Goal: Task Accomplishment & Management: Use online tool/utility

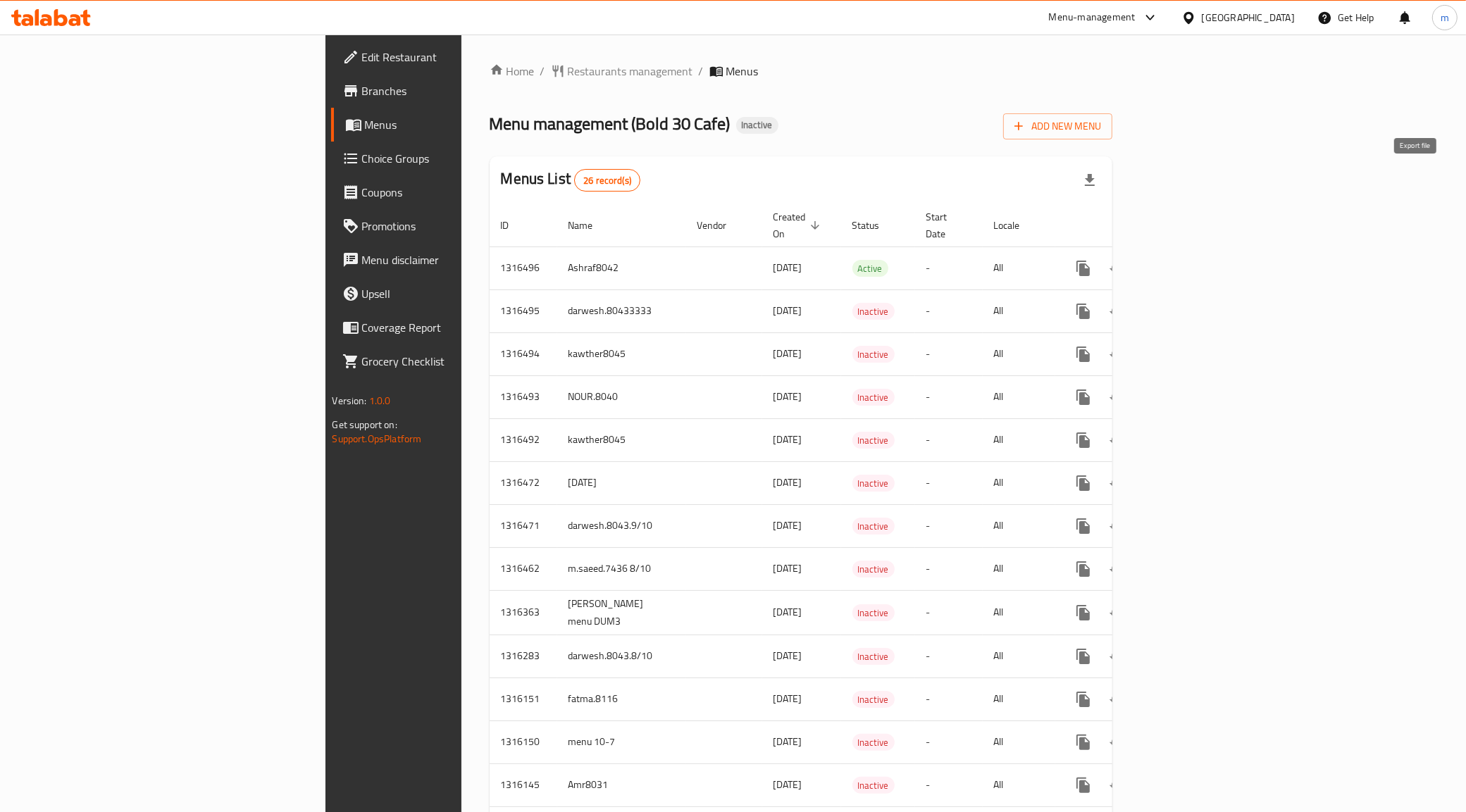
click at [1098, 186] on icon "button" at bounding box center [1090, 181] width 17 height 17
click at [994, 138] on div "Menu management ( Bold 30 Cafe ) Inactive Add New Menu" at bounding box center [801, 124] width 623 height 32
click at [1112, 135] on button "Add New Menu" at bounding box center [1057, 127] width 109 height 26
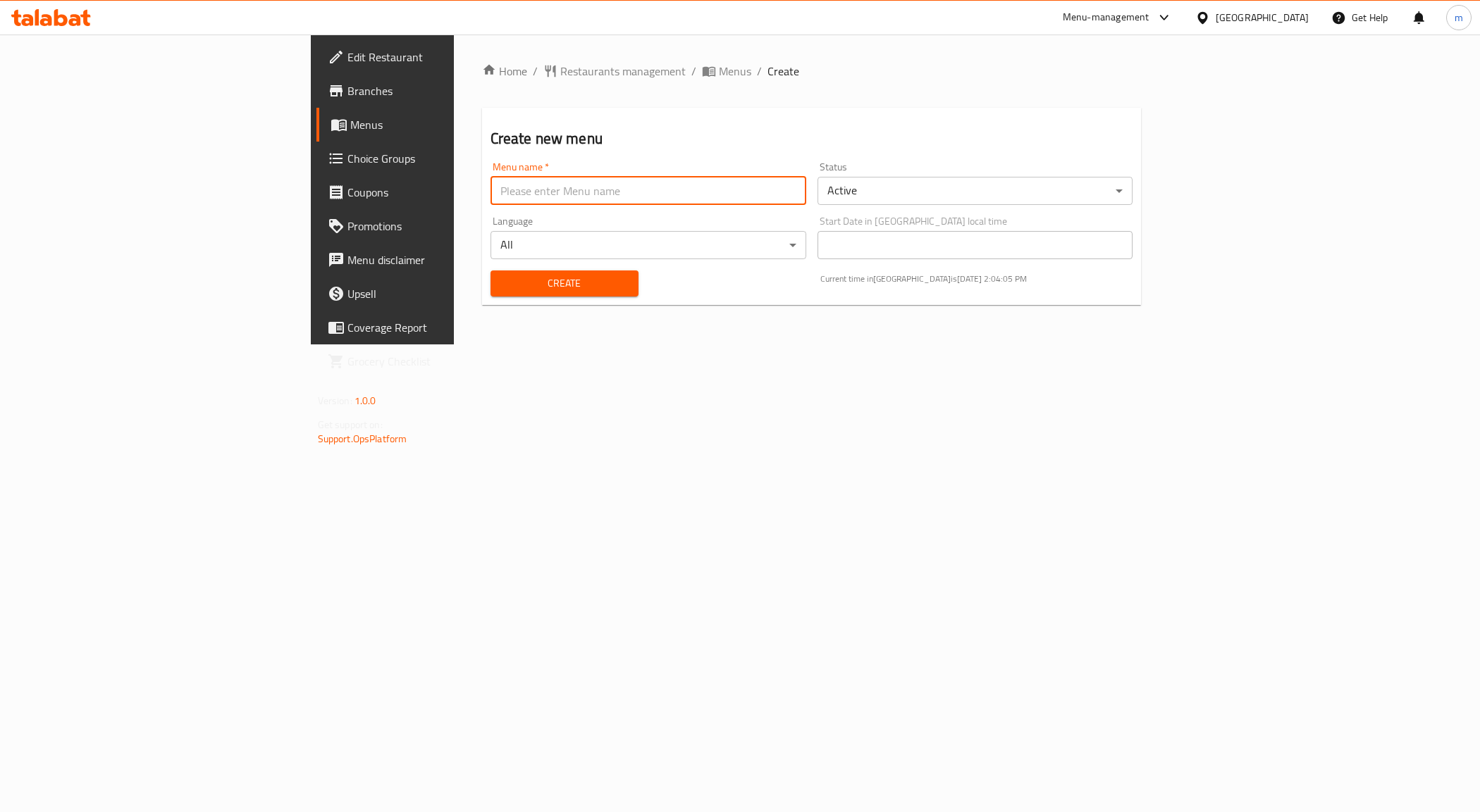
click at [563, 193] on input "text" at bounding box center [647, 191] width 316 height 28
drag, startPoint x: 497, startPoint y: 191, endPoint x: 415, endPoint y: 196, distance: 82.2
click at [490, 196] on input "Mahmoud Ahmed Mahdy live Task 1" at bounding box center [647, 191] width 316 height 28
type input "Mahmoud Ahmed Mahdy Dum4 Choises"
click at [502, 290] on span "Create" at bounding box center [564, 283] width 126 height 18
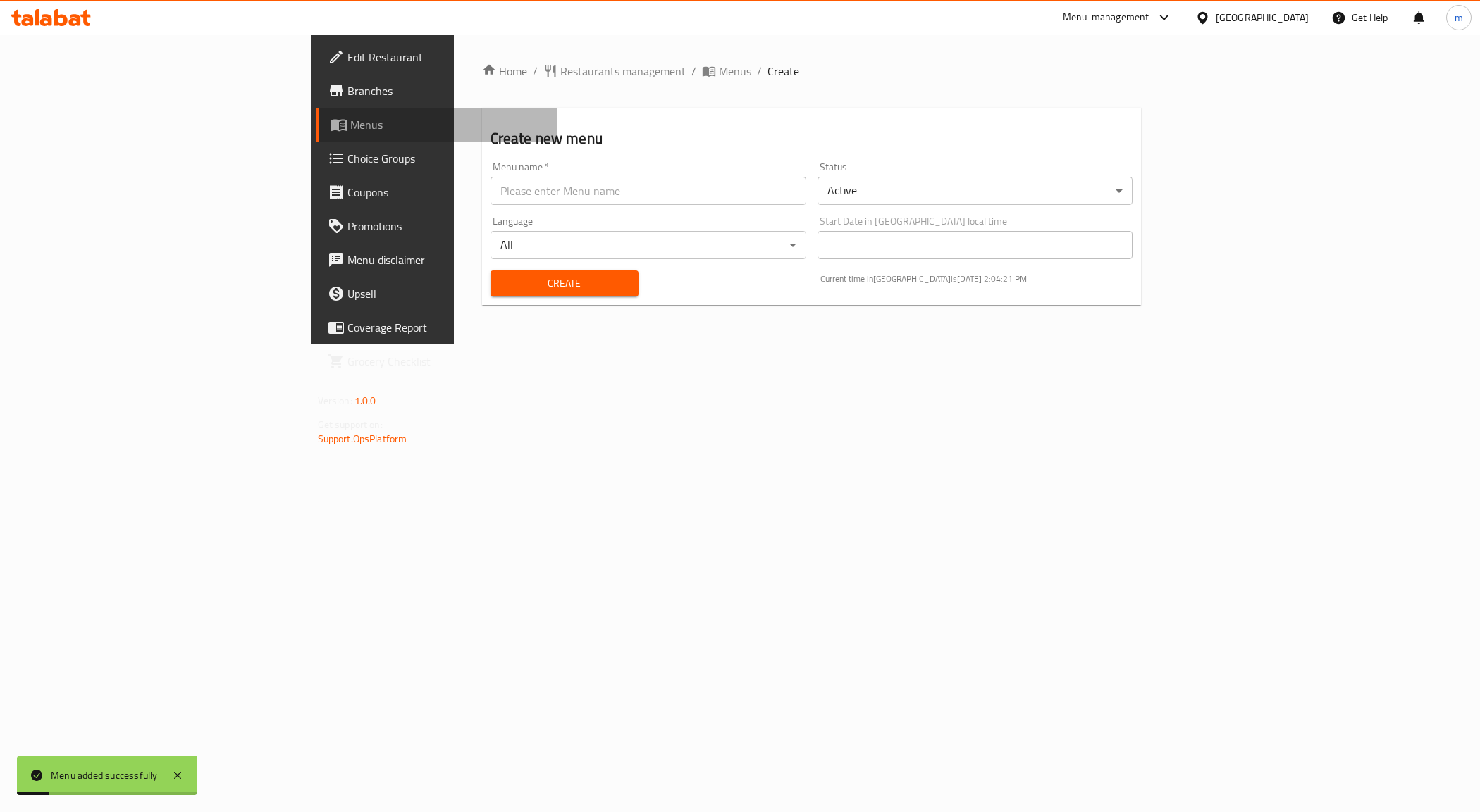
click at [317, 109] on link "Menus" at bounding box center [437, 125] width 241 height 34
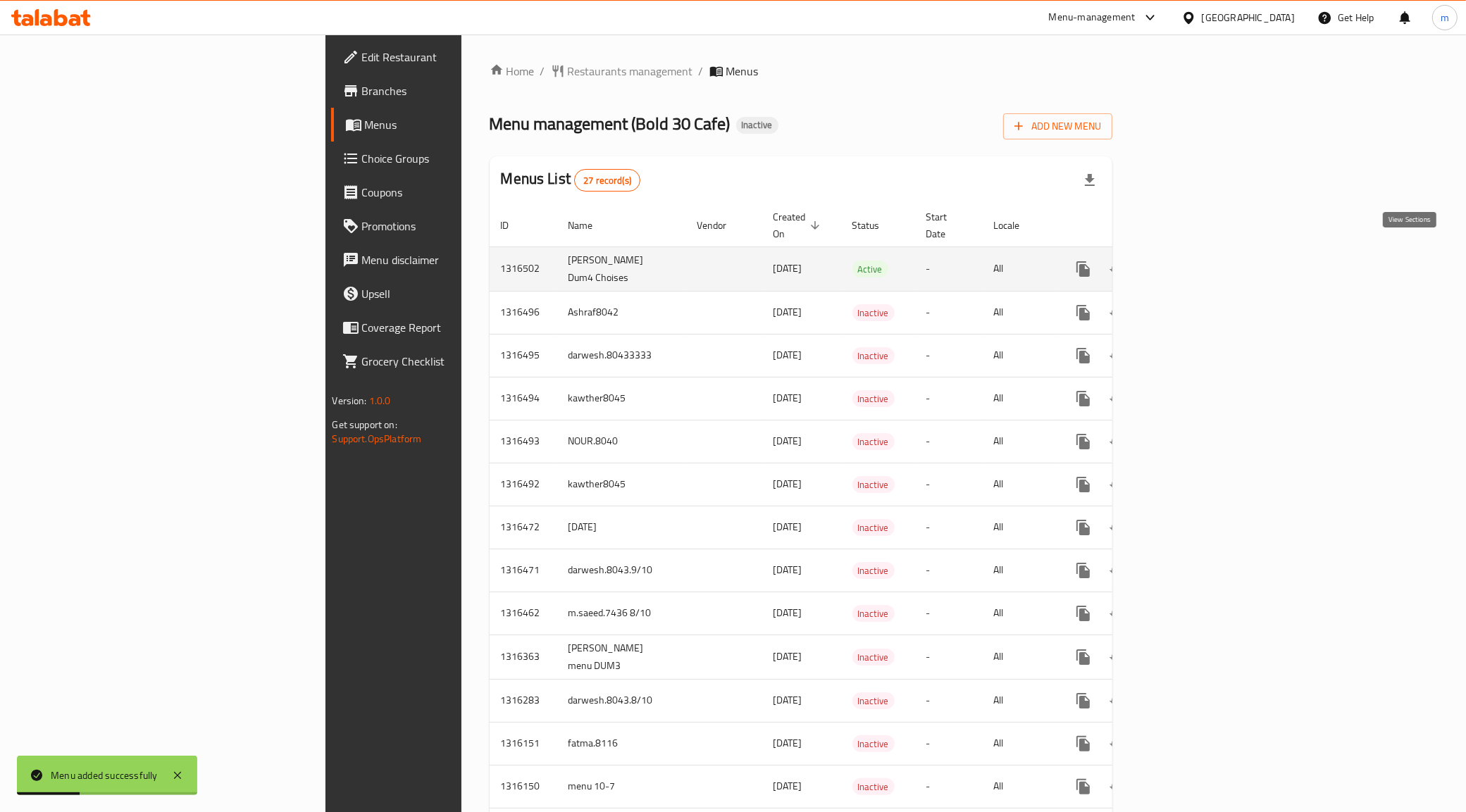
click at [1193, 261] on icon "enhanced table" at bounding box center [1185, 269] width 17 height 17
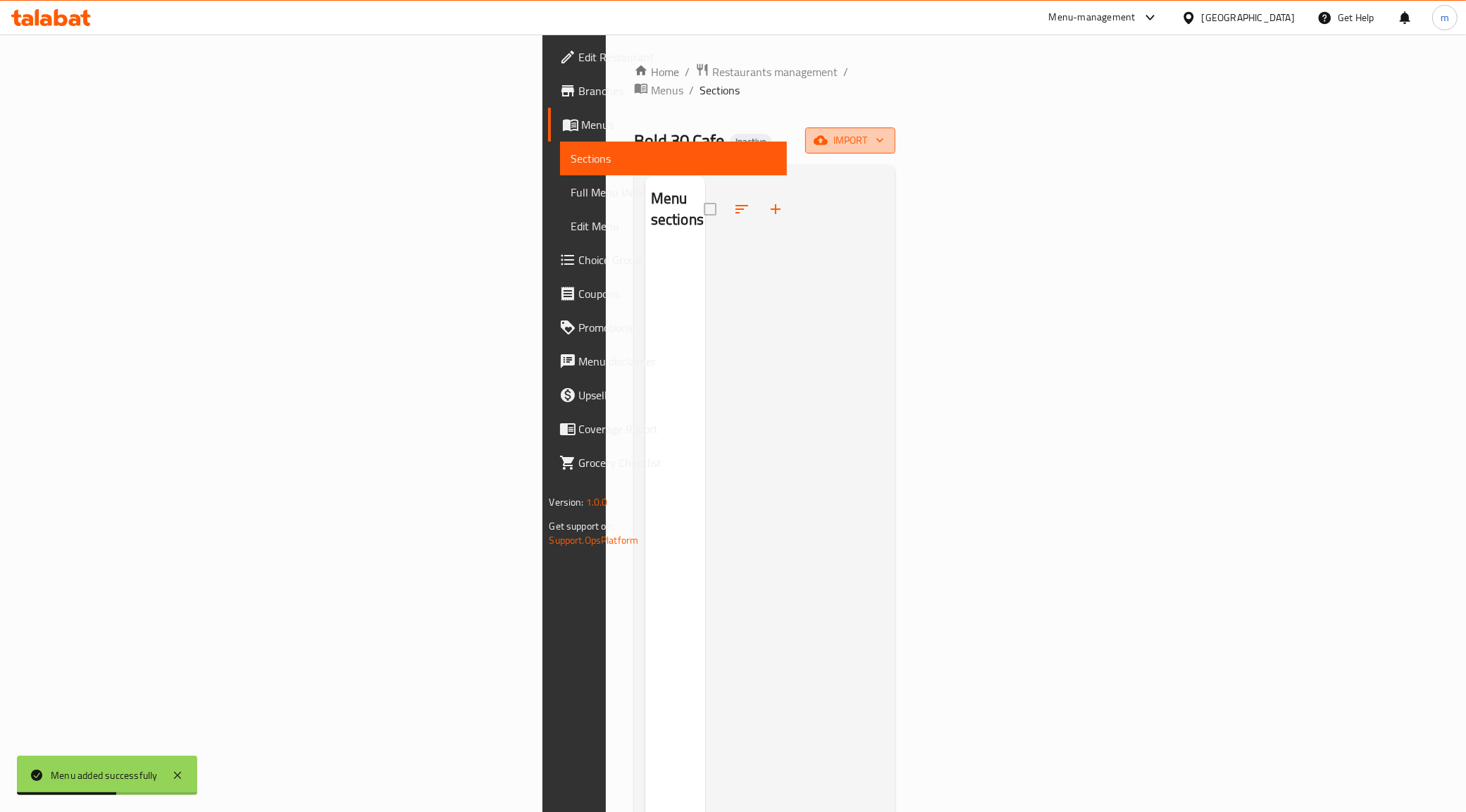
click at [884, 131] on span "import" at bounding box center [850, 140] width 68 height 18
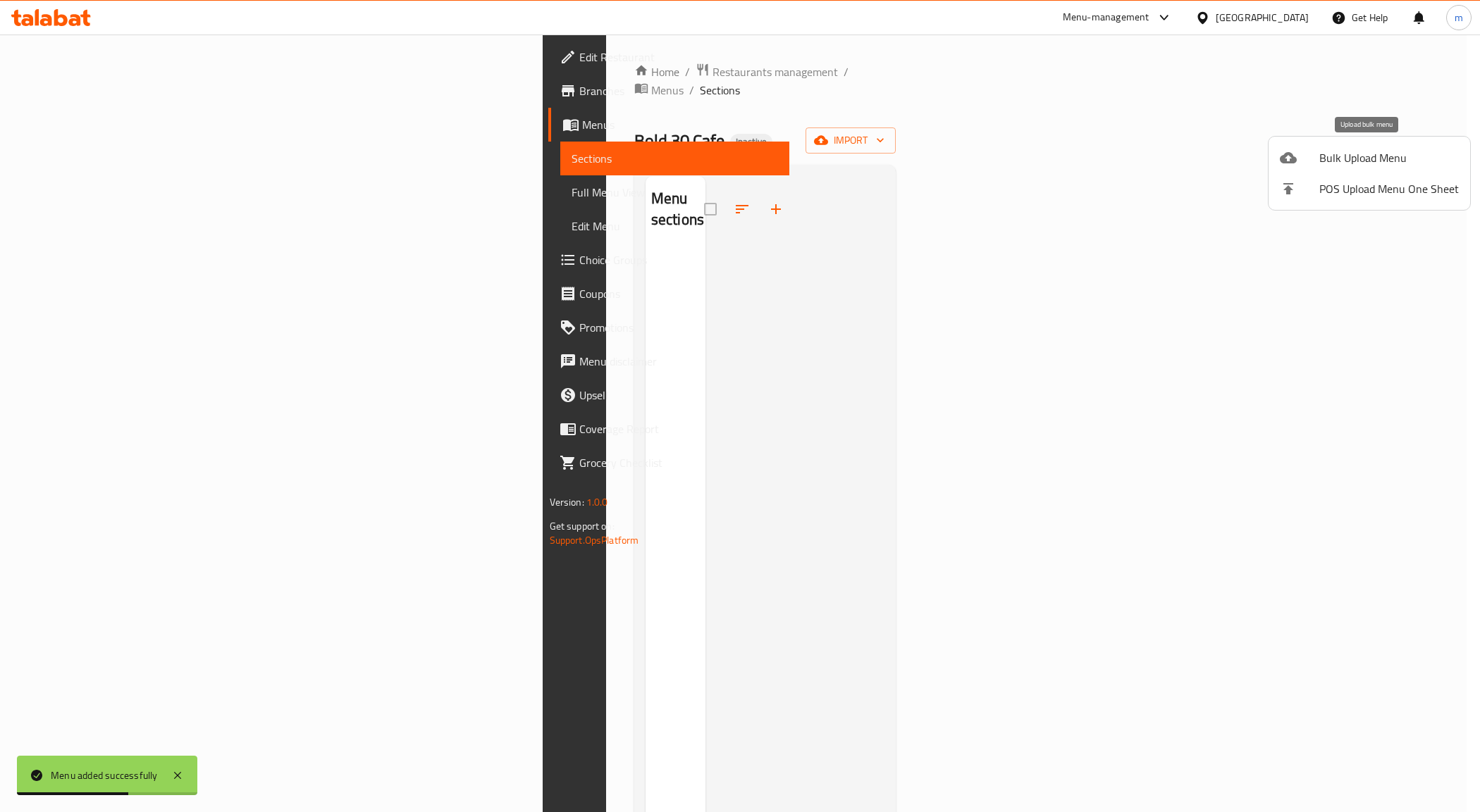
click at [1340, 163] on span "Bulk Upload Menu" at bounding box center [1389, 157] width 140 height 17
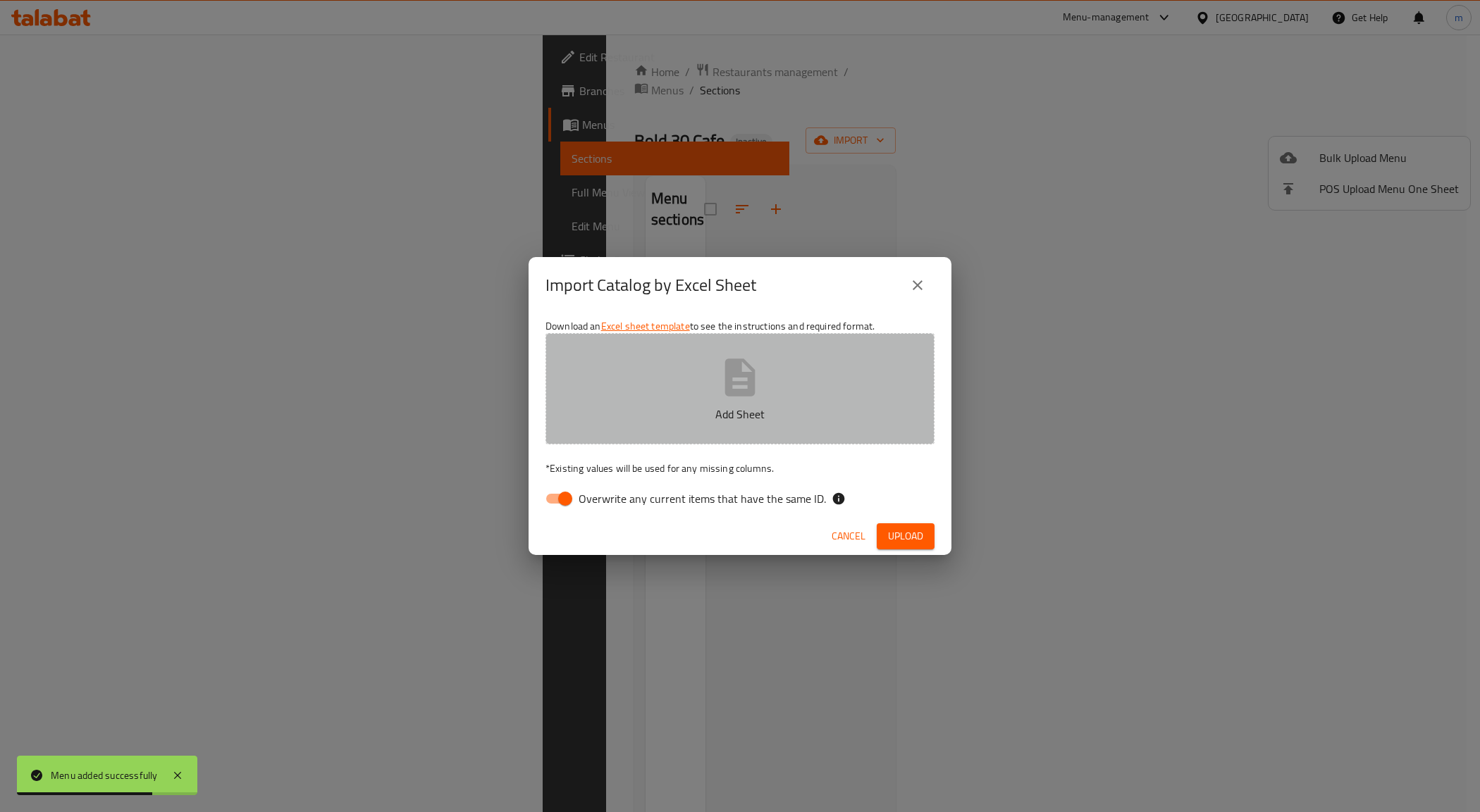
click at [729, 374] on icon "button" at bounding box center [740, 377] width 31 height 37
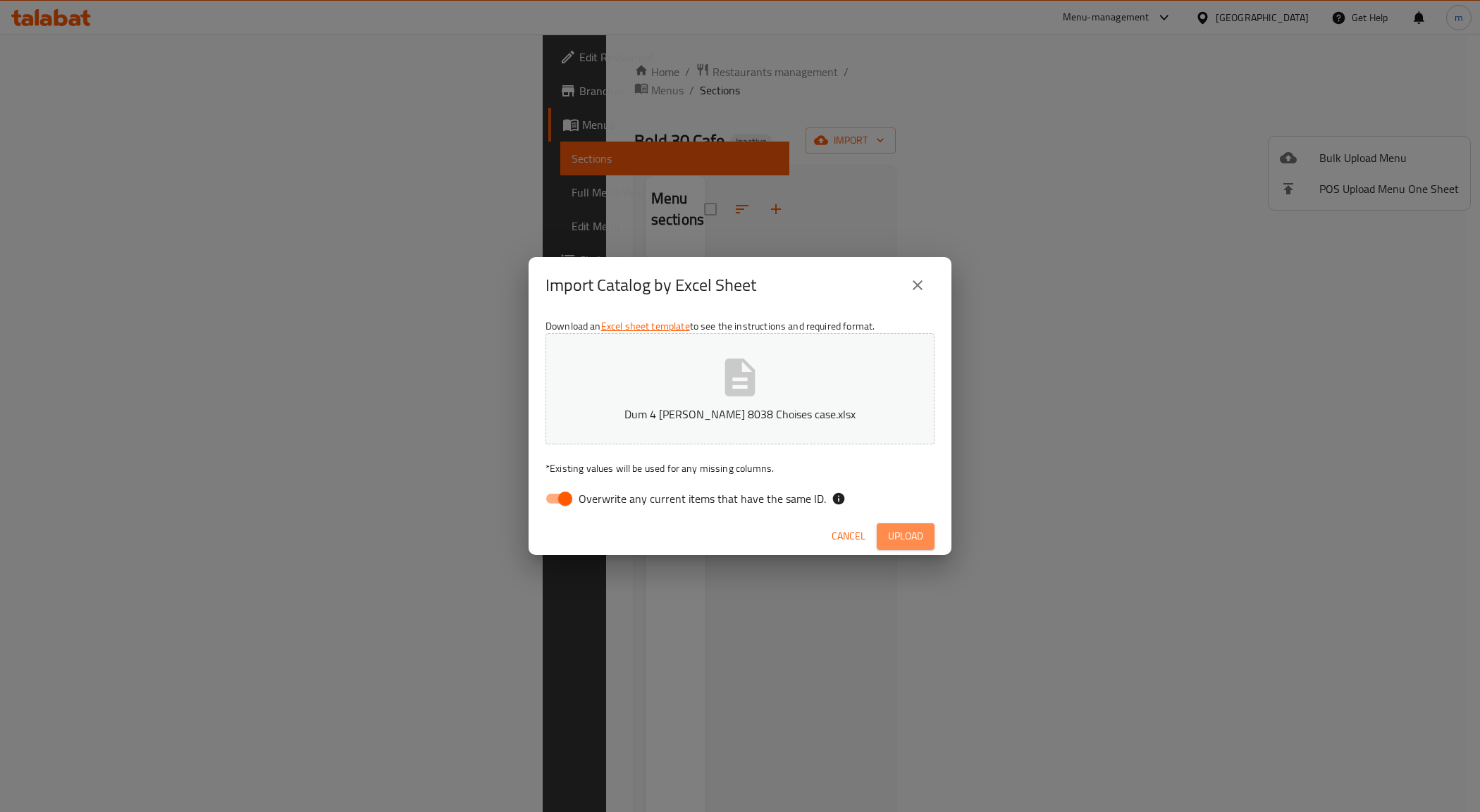
click at [924, 532] on button "Upload" at bounding box center [905, 536] width 58 height 26
click at [565, 499] on input "Overwrite any current items that have the same ID." at bounding box center [565, 498] width 80 height 27
checkbox input "false"
click at [920, 293] on button "close" at bounding box center [917, 285] width 34 height 34
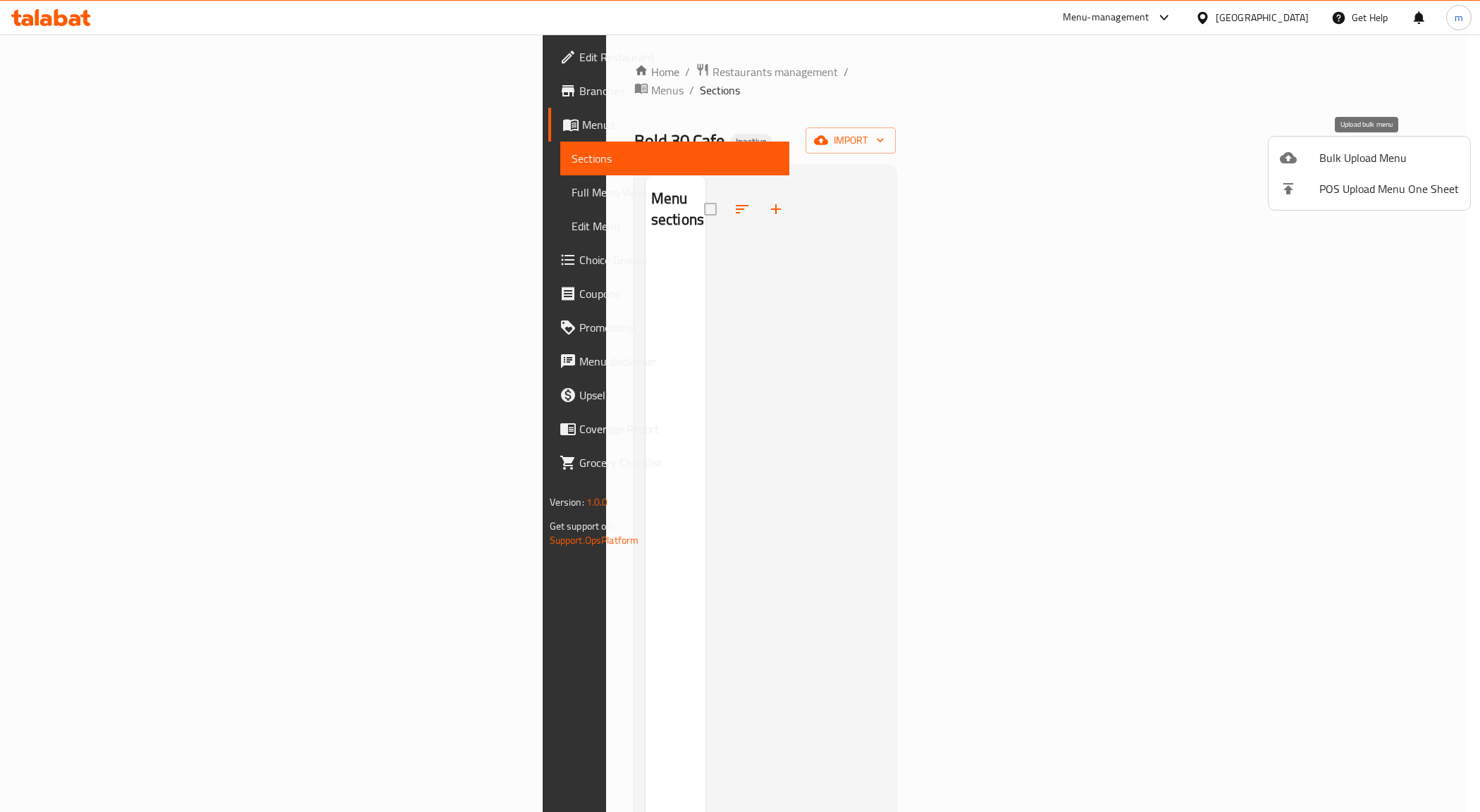
click at [1361, 150] on span "Bulk Upload Menu" at bounding box center [1389, 157] width 140 height 17
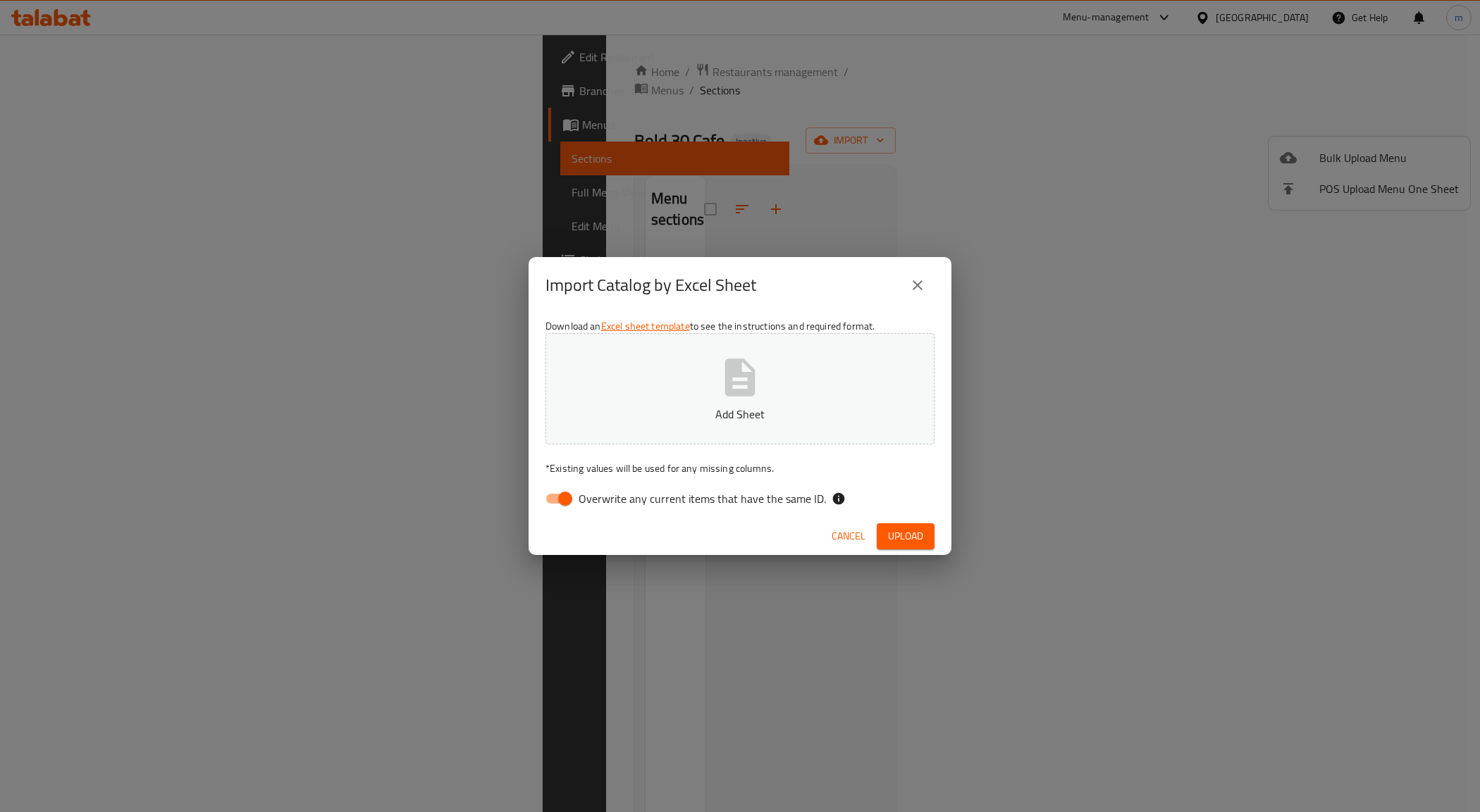
click at [548, 502] on input "Overwrite any current items that have the same ID." at bounding box center [565, 498] width 80 height 27
checkbox input "false"
click at [762, 414] on p "Add Sheet" at bounding box center [740, 414] width 346 height 17
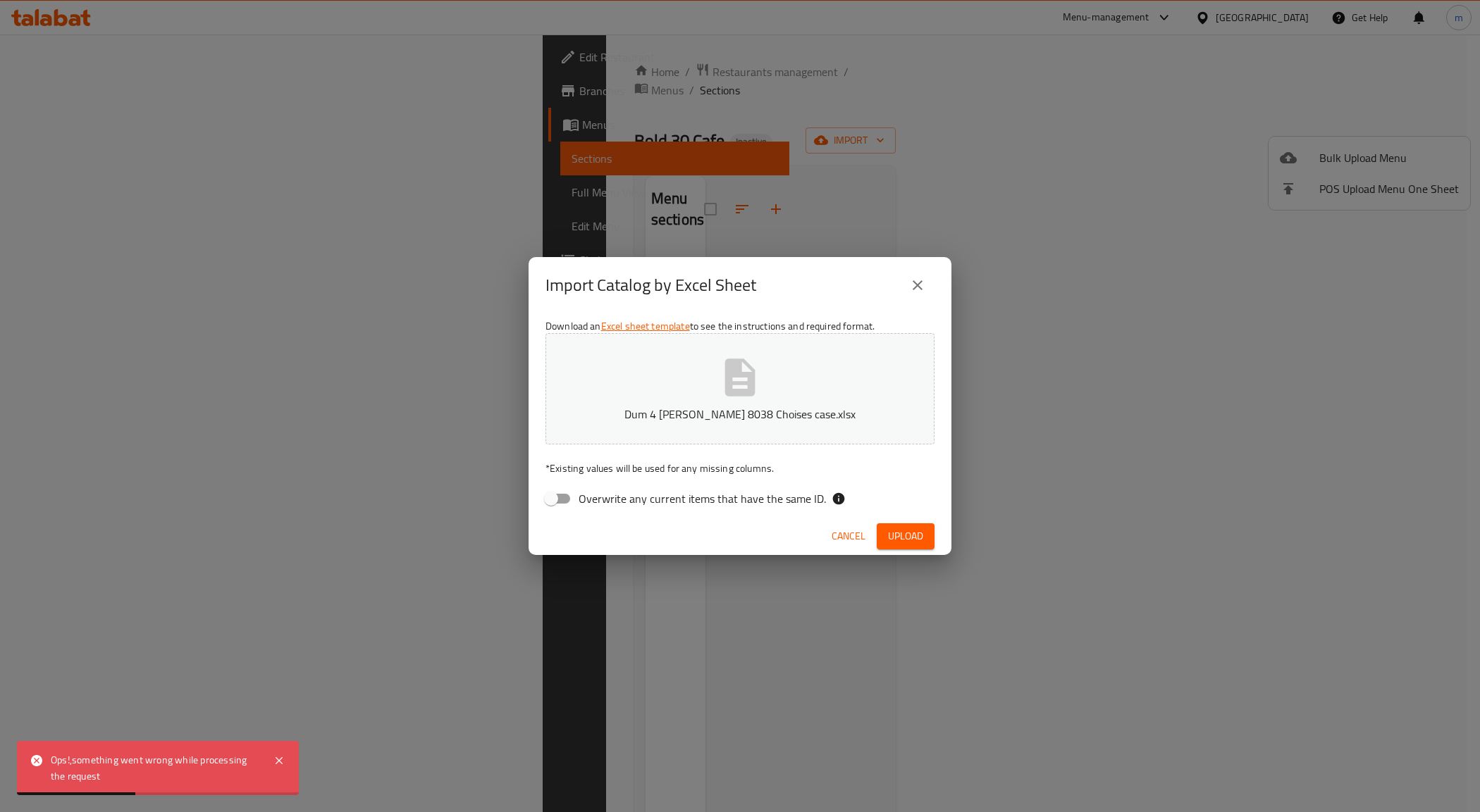
click at [902, 542] on span "Upload" at bounding box center [905, 536] width 35 height 18
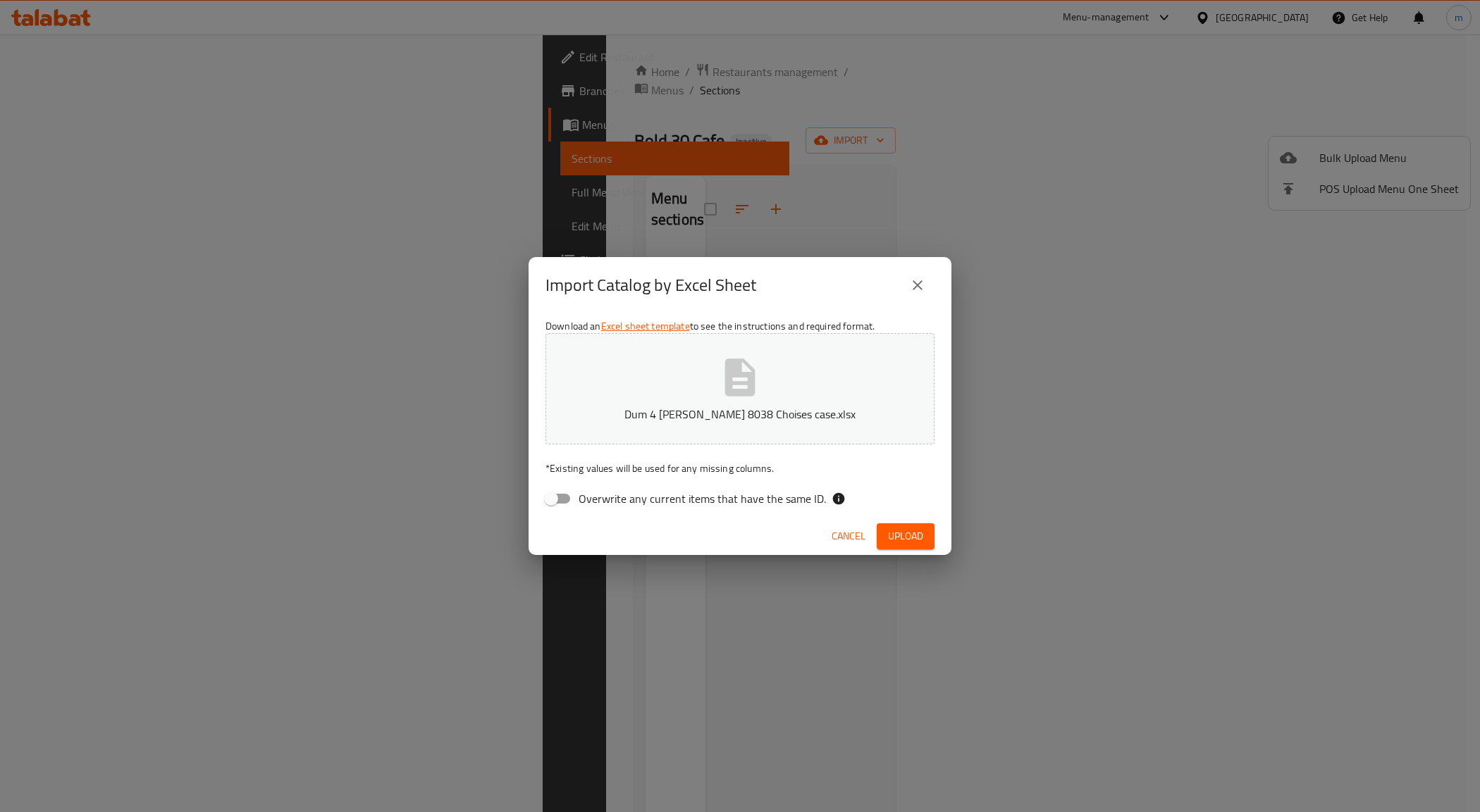
click at [921, 540] on span "Upload" at bounding box center [905, 536] width 35 height 18
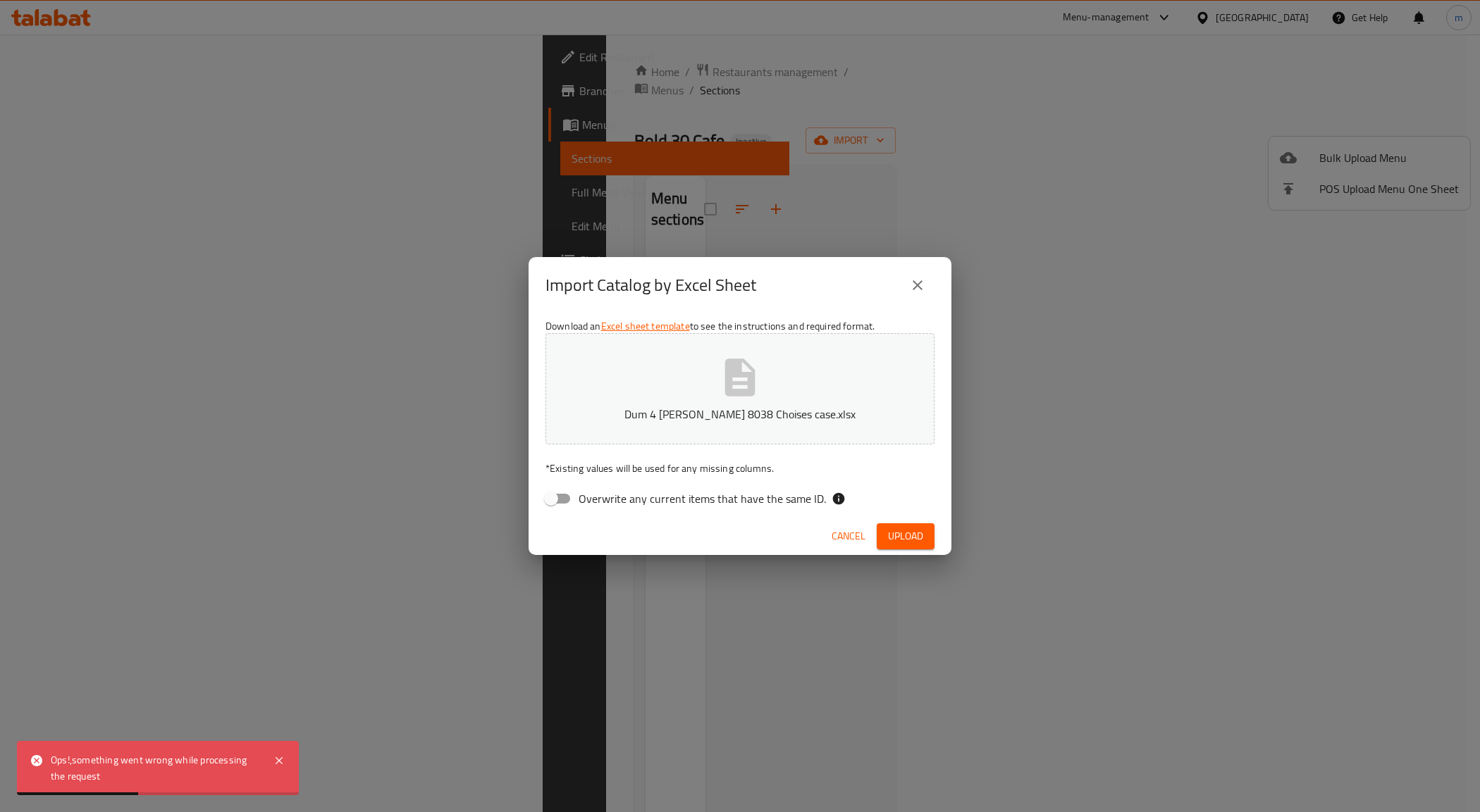
click at [676, 86] on div "Import Catalog by Excel Sheet Download an Excel sheet template to see the instr…" at bounding box center [740, 406] width 1480 height 812
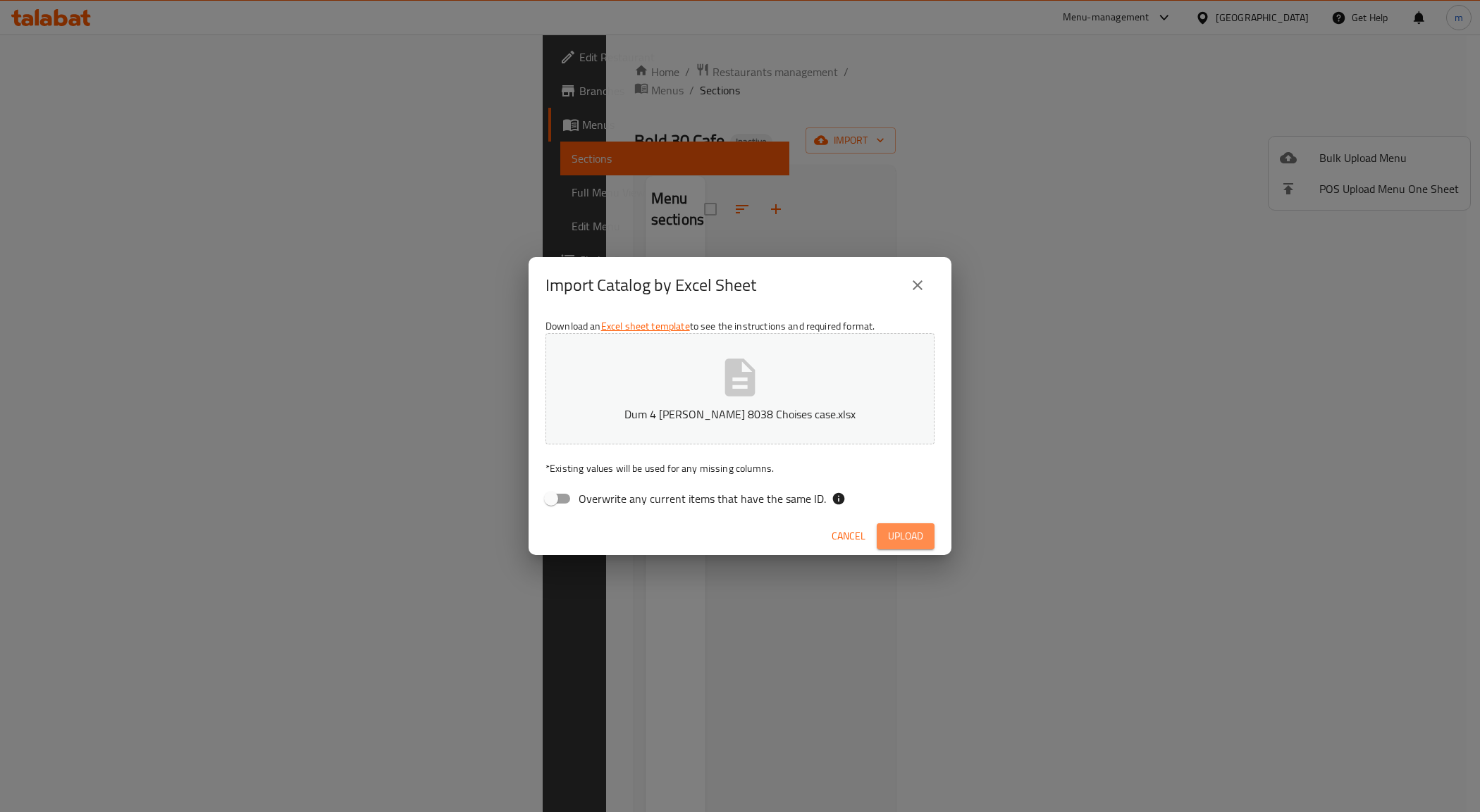
click at [918, 536] on span "Upload" at bounding box center [905, 536] width 35 height 18
click at [720, 398] on icon "button" at bounding box center [740, 377] width 45 height 45
click at [913, 539] on span "Upload" at bounding box center [905, 536] width 35 height 18
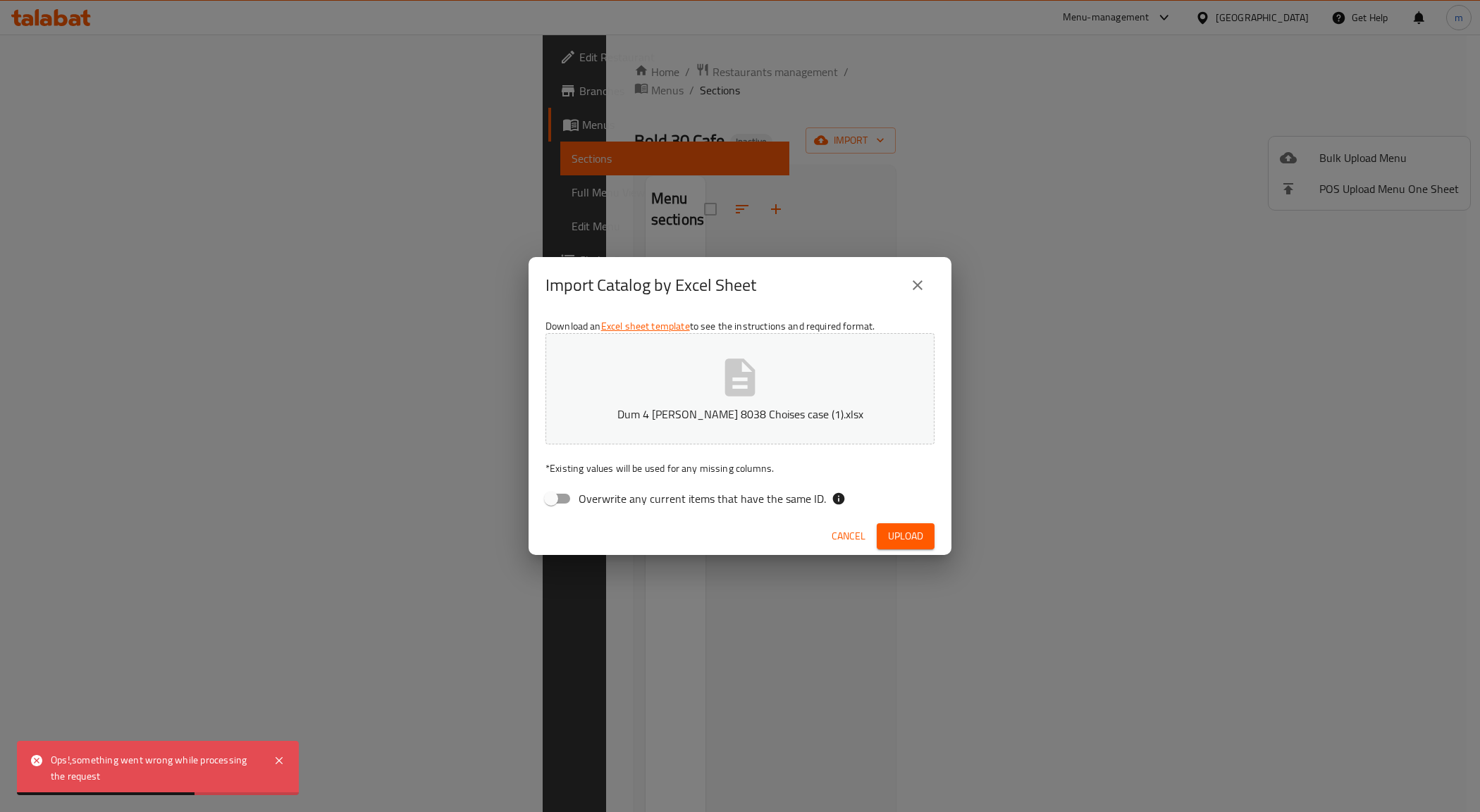
click at [914, 279] on icon "close" at bounding box center [917, 285] width 17 height 17
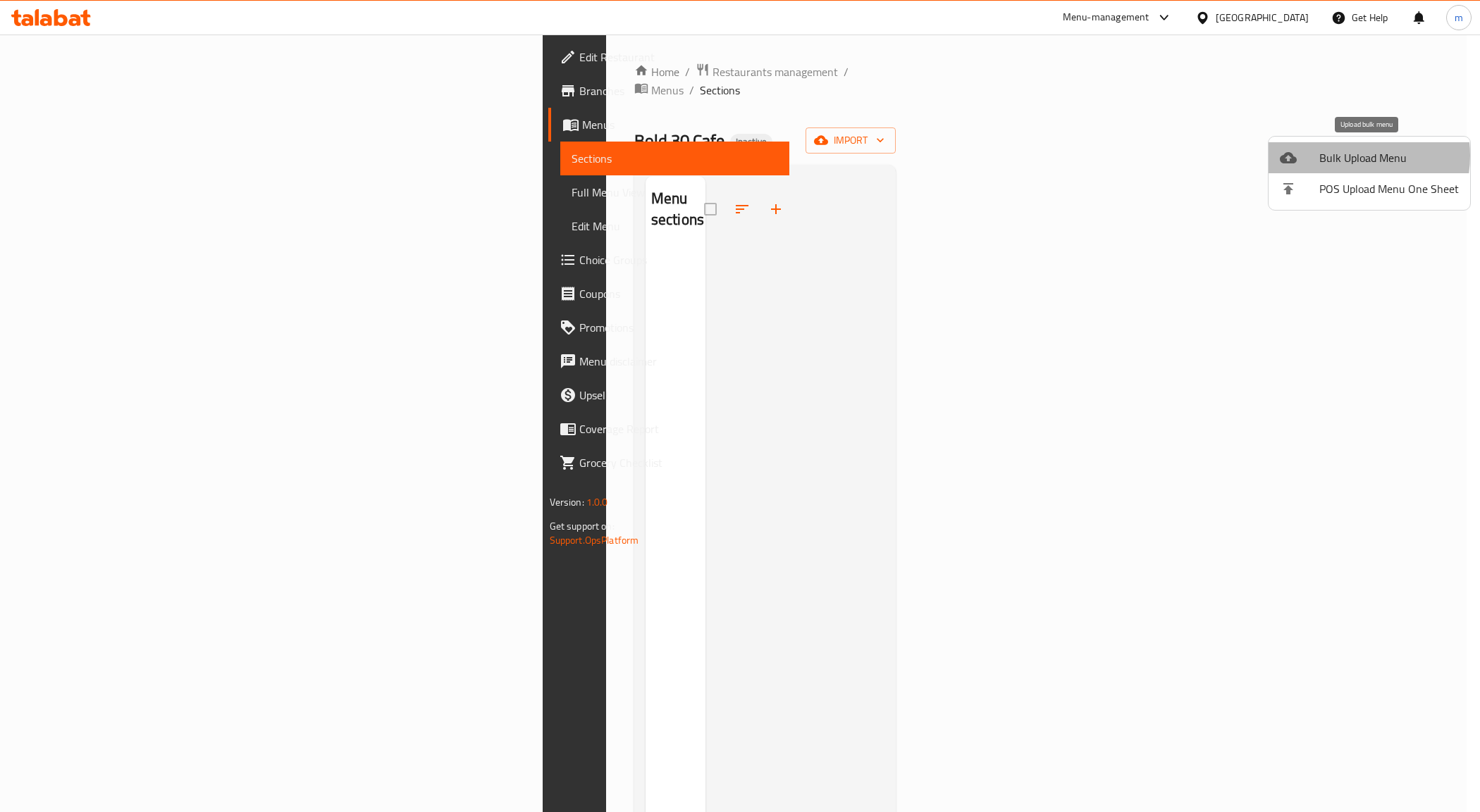
click at [1347, 156] on span "Bulk Upload Menu" at bounding box center [1389, 157] width 140 height 17
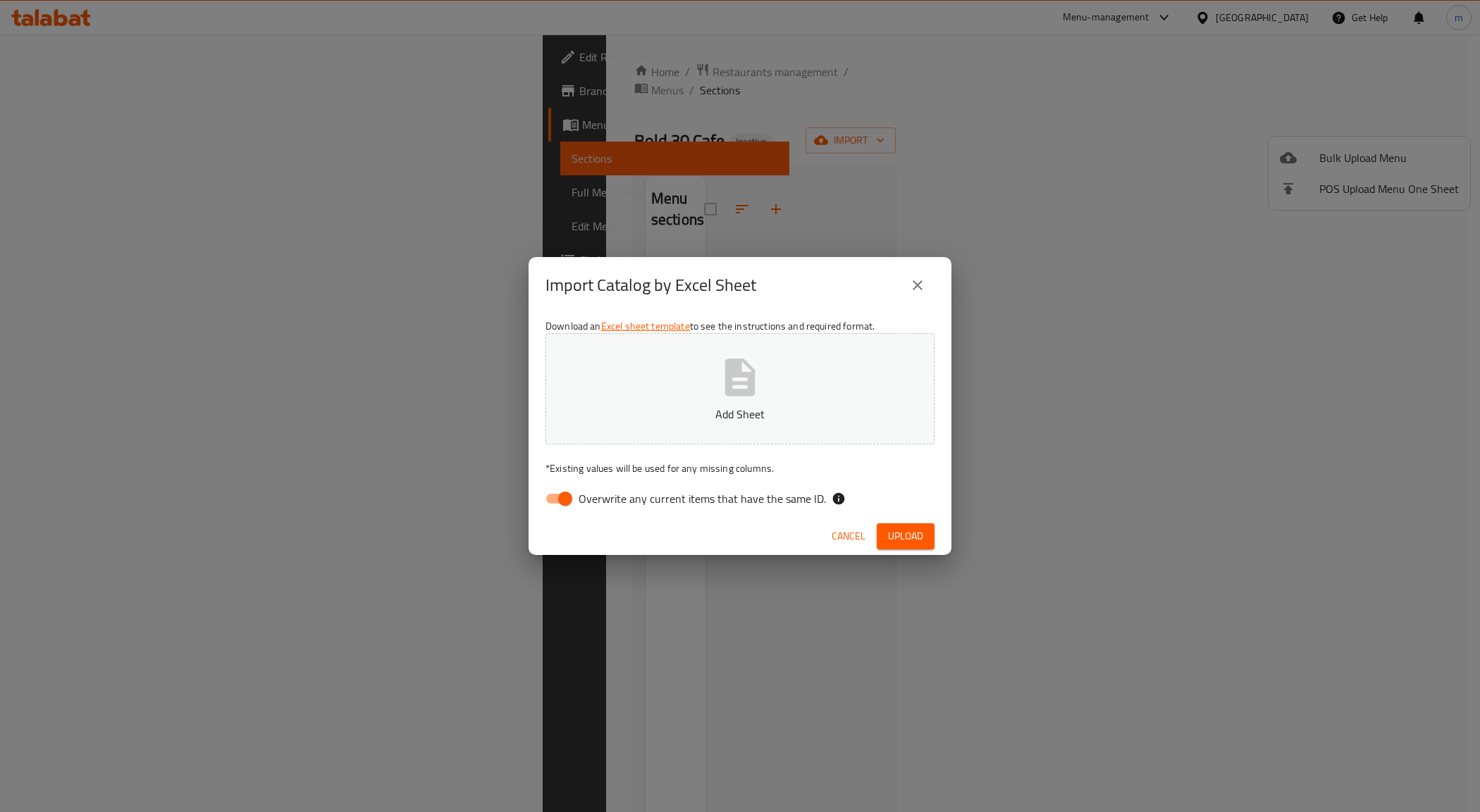
drag, startPoint x: 635, startPoint y: 504, endPoint x: 672, endPoint y: 473, distance: 48.3
click at [638, 502] on span "Overwrite any current items that have the same ID." at bounding box center [702, 498] width 248 height 17
click at [555, 502] on input "Overwrite any current items that have the same ID." at bounding box center [565, 498] width 80 height 27
checkbox input "false"
click at [910, 534] on span "Upload" at bounding box center [905, 536] width 35 height 18
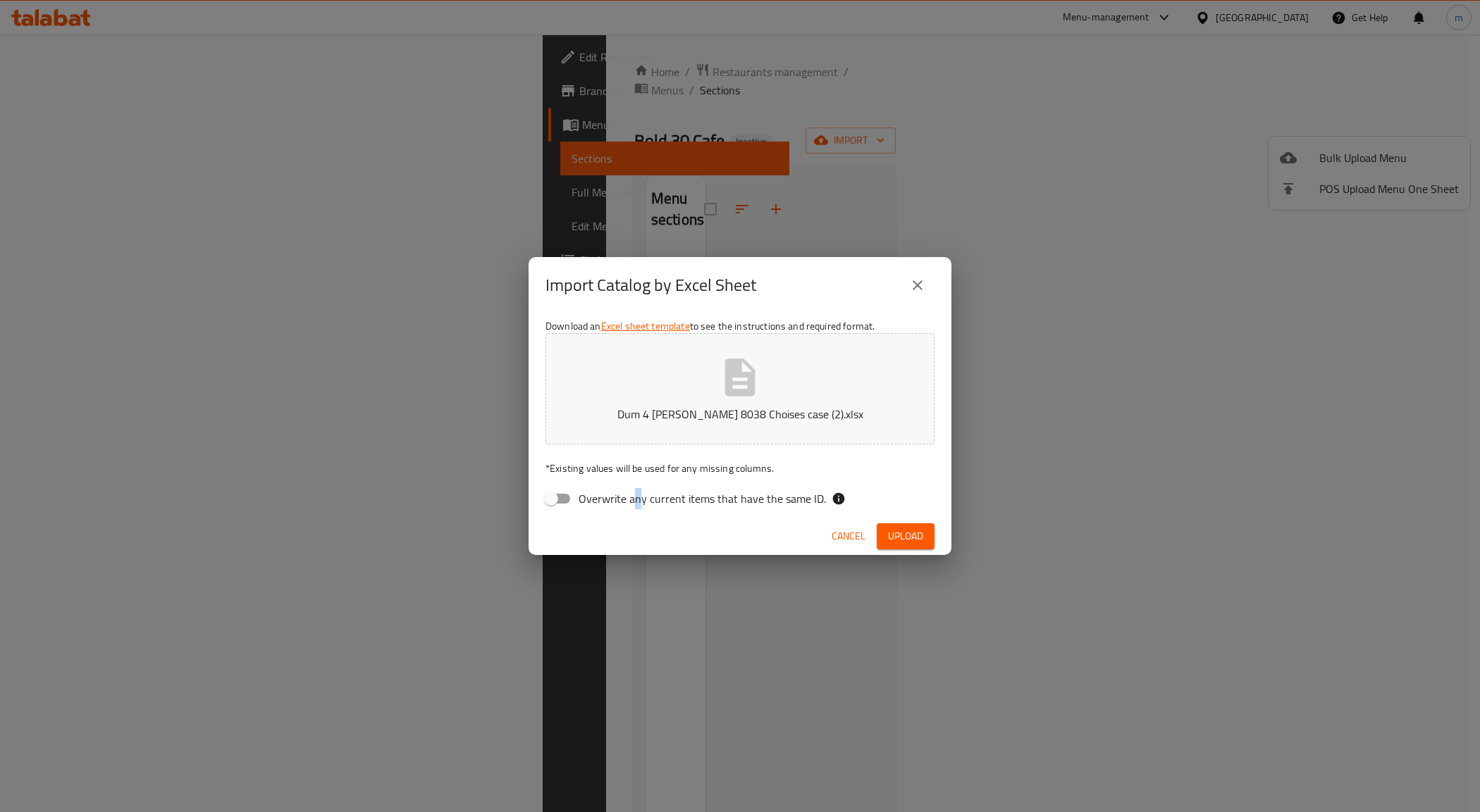
click at [777, 375] on button "Dum 4 Mahmoud Ahmed Mahdy 8038 Choises case (2).xlsx" at bounding box center [740, 389] width 389 height 112
drag, startPoint x: 883, startPoint y: 522, endPoint x: 891, endPoint y: 531, distance: 12.0
click at [886, 525] on div "Cancel Upload" at bounding box center [740, 536] width 423 height 37
click at [891, 531] on span "Upload" at bounding box center [905, 536] width 35 height 18
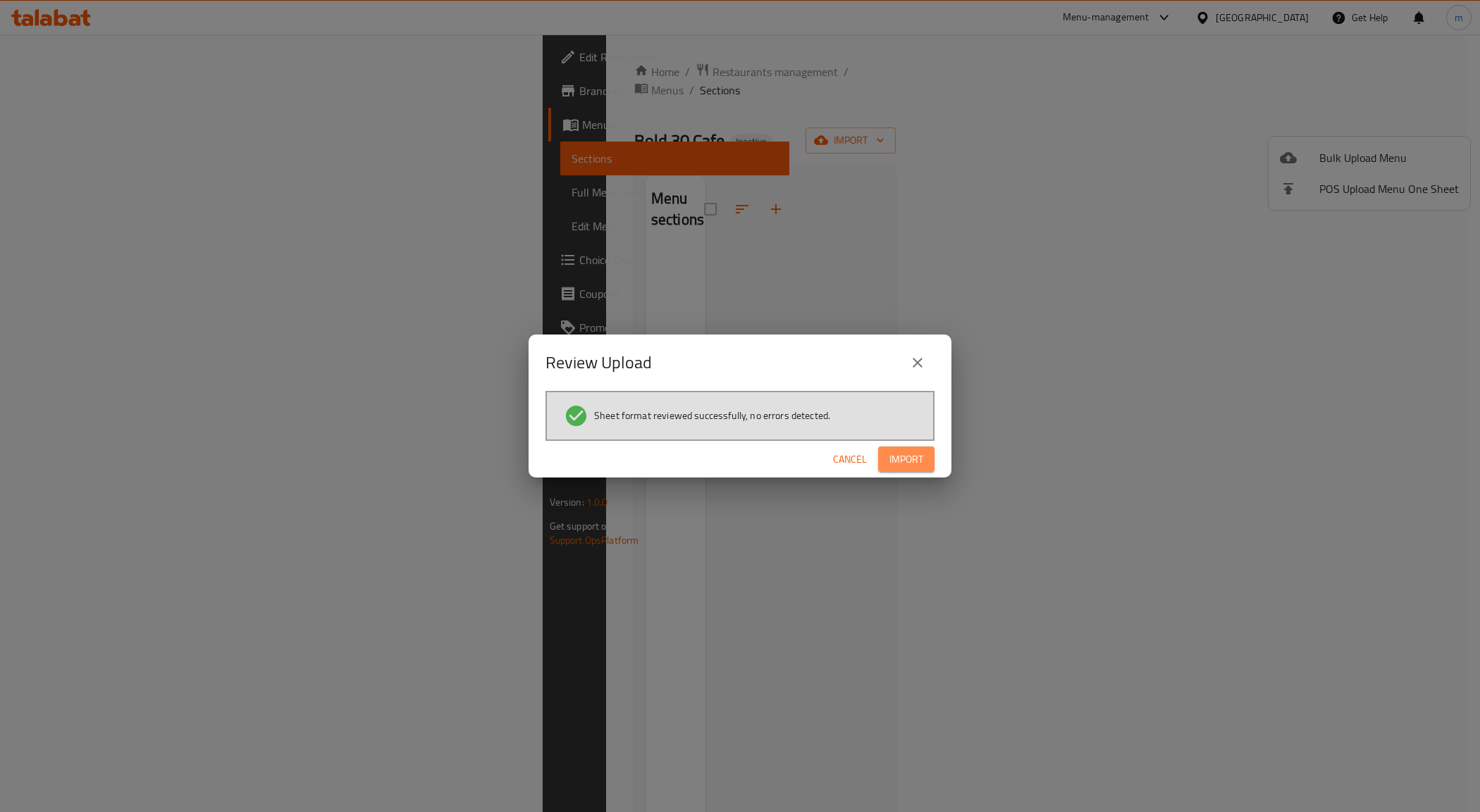
click at [902, 458] on span "Import" at bounding box center [906, 459] width 34 height 18
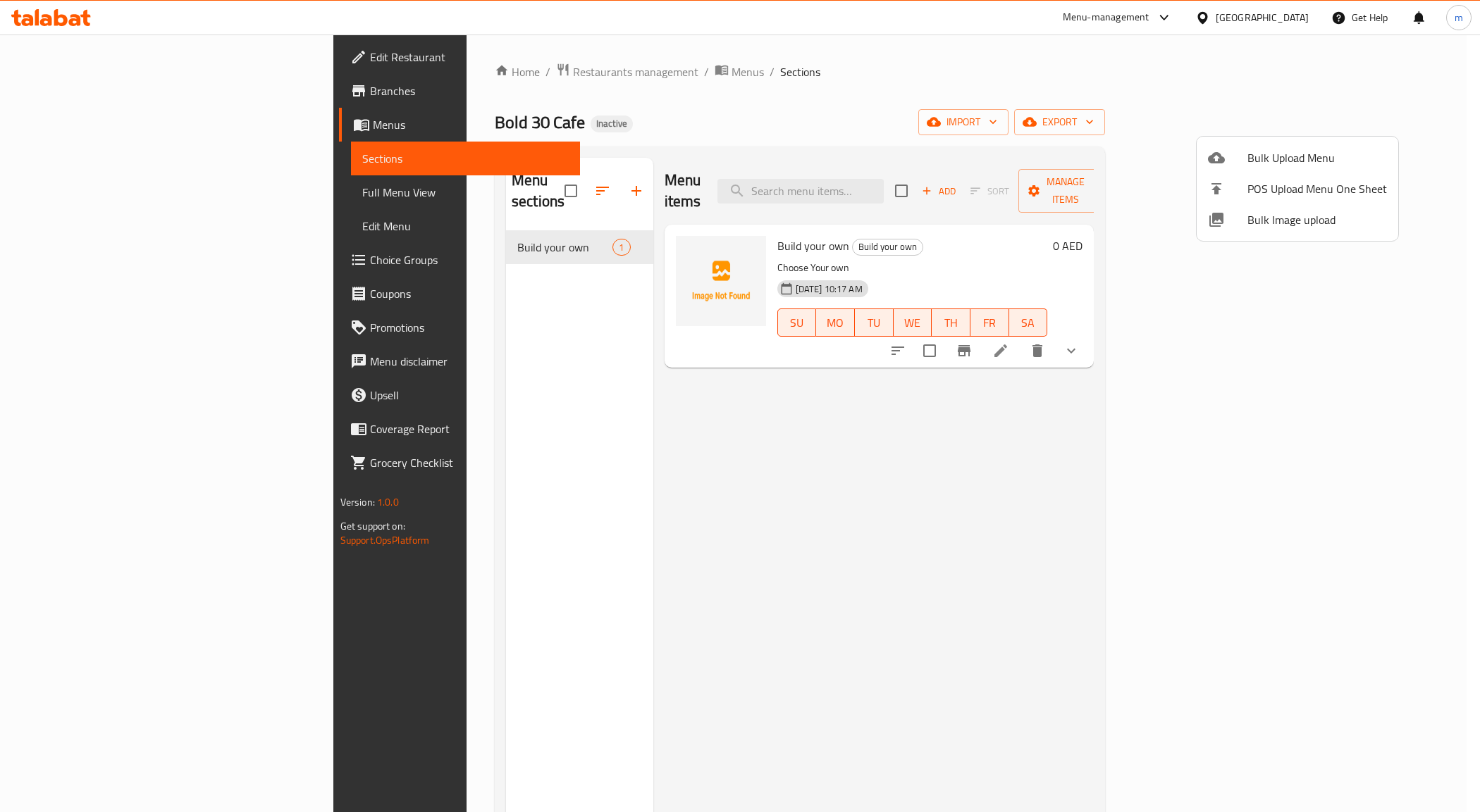
click at [103, 189] on div at bounding box center [740, 406] width 1480 height 812
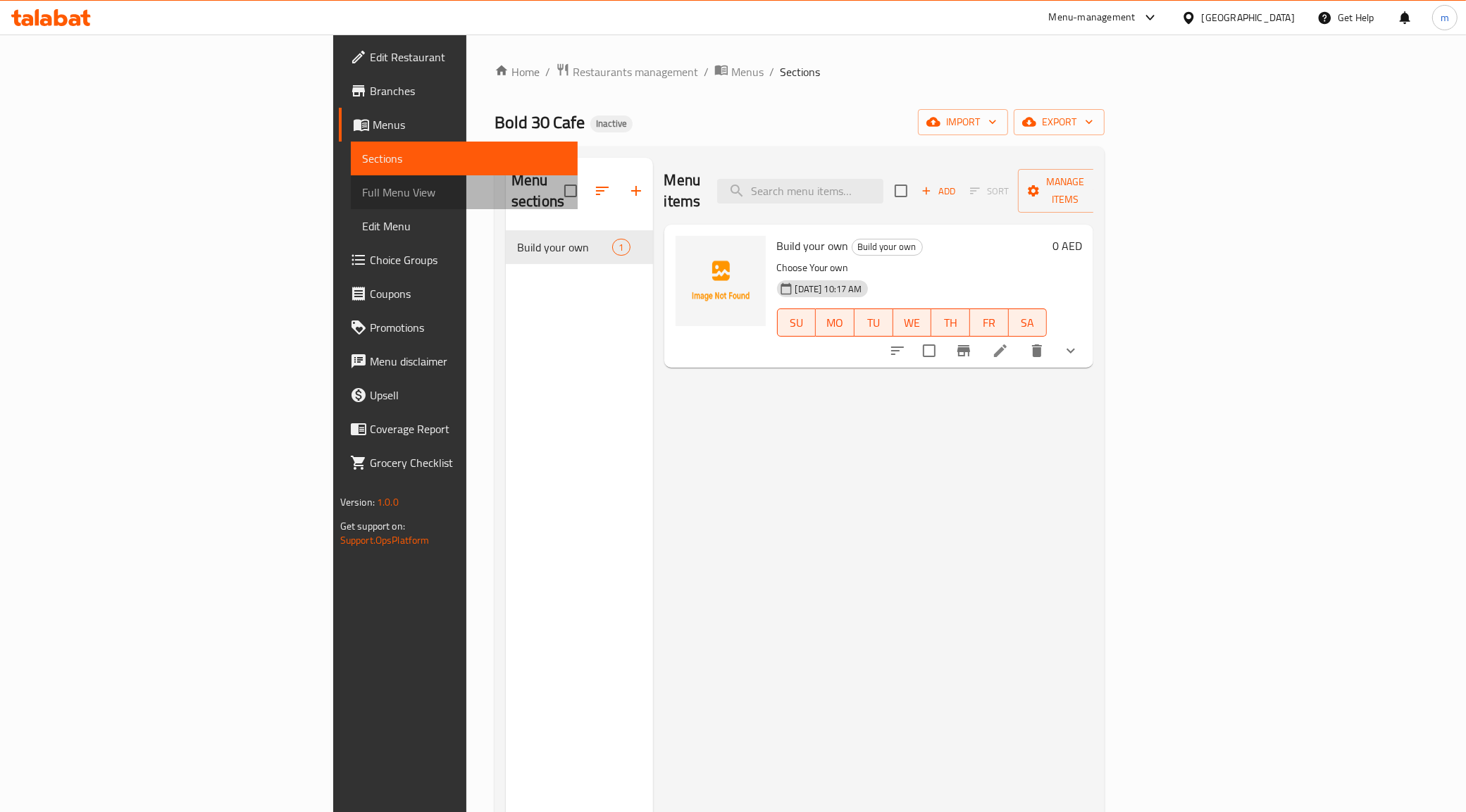
click at [362, 189] on span "Full Menu View" at bounding box center [465, 192] width 205 height 17
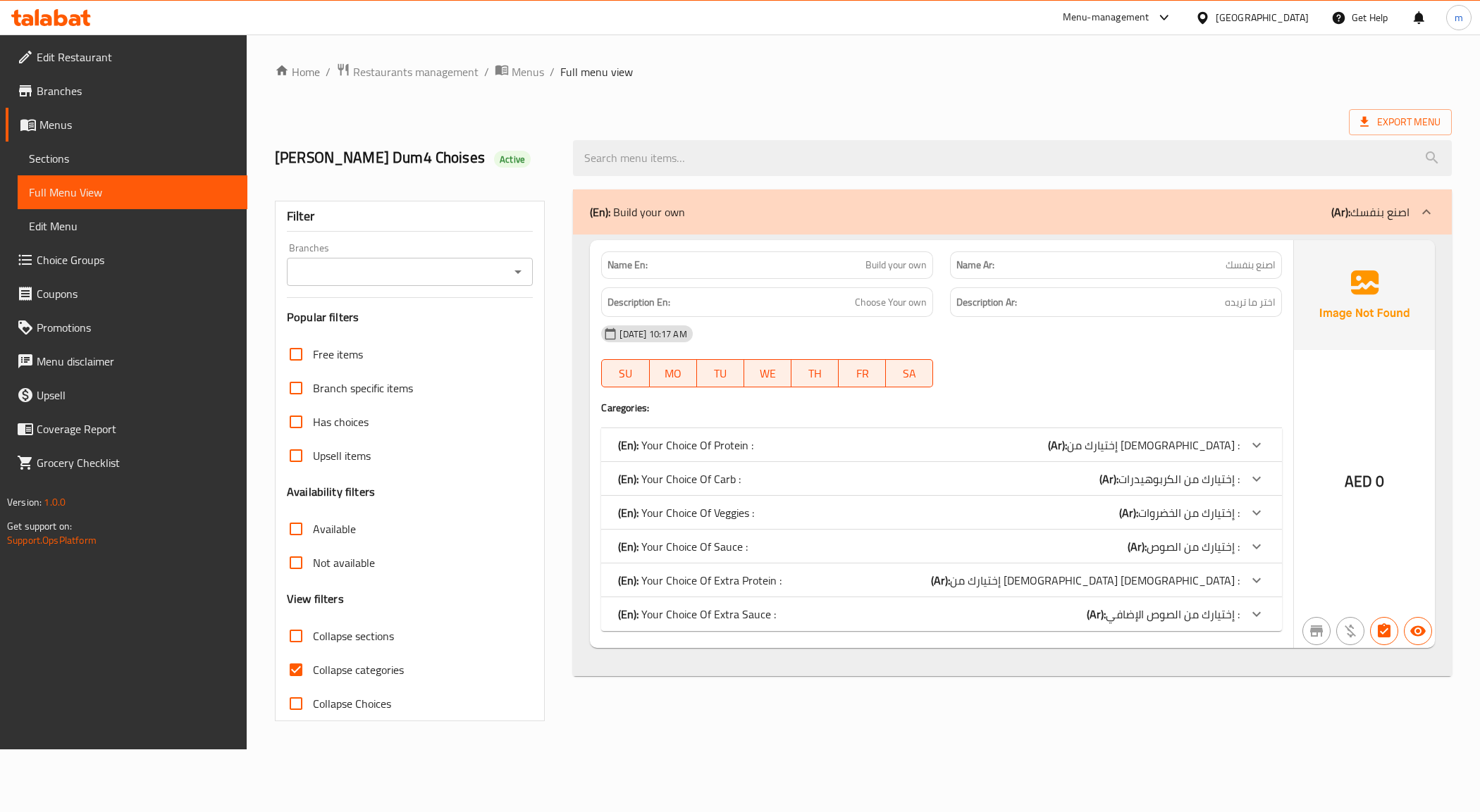
click at [306, 685] on input "Collapse categories" at bounding box center [296, 670] width 34 height 34
checkbox input "false"
